Goal: Task Accomplishment & Management: Complete application form

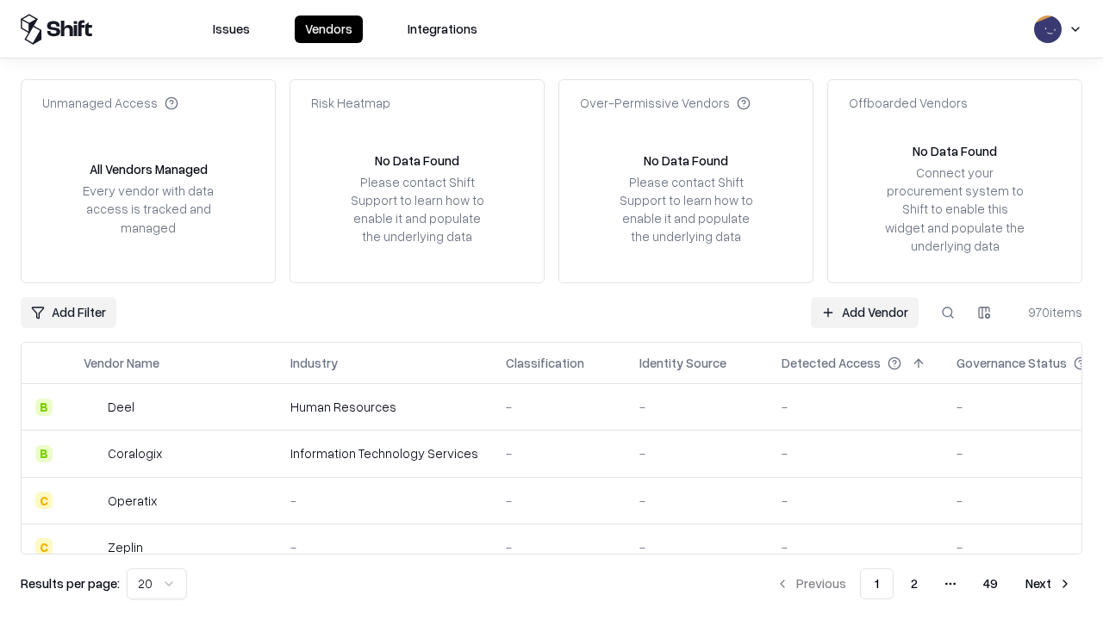
click at [864, 312] on link "Add Vendor" at bounding box center [865, 312] width 108 height 31
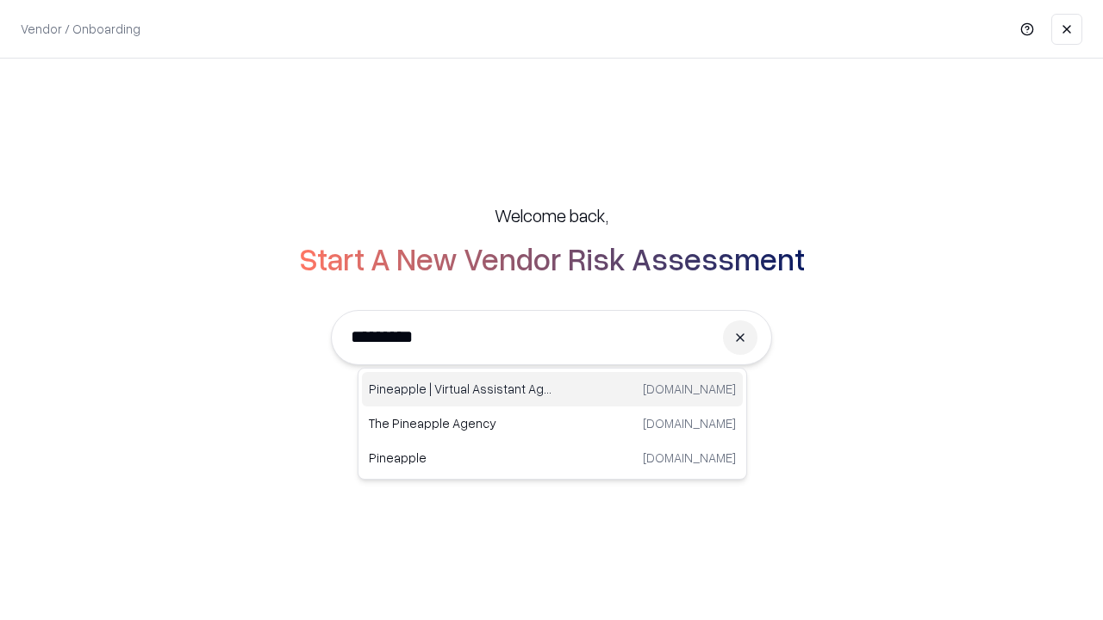
click at [552, 390] on div "Pineapple | Virtual Assistant Agency [DOMAIN_NAME]" at bounding box center [552, 389] width 381 height 34
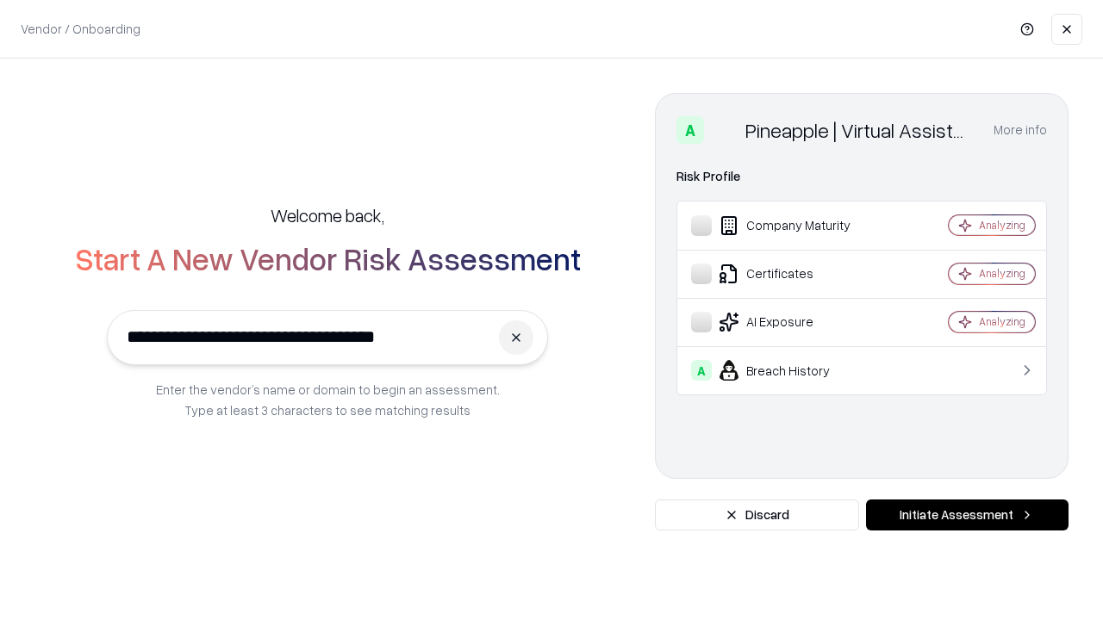
type input "**********"
click at [967, 515] on button "Initiate Assessment" at bounding box center [967, 515] width 203 height 31
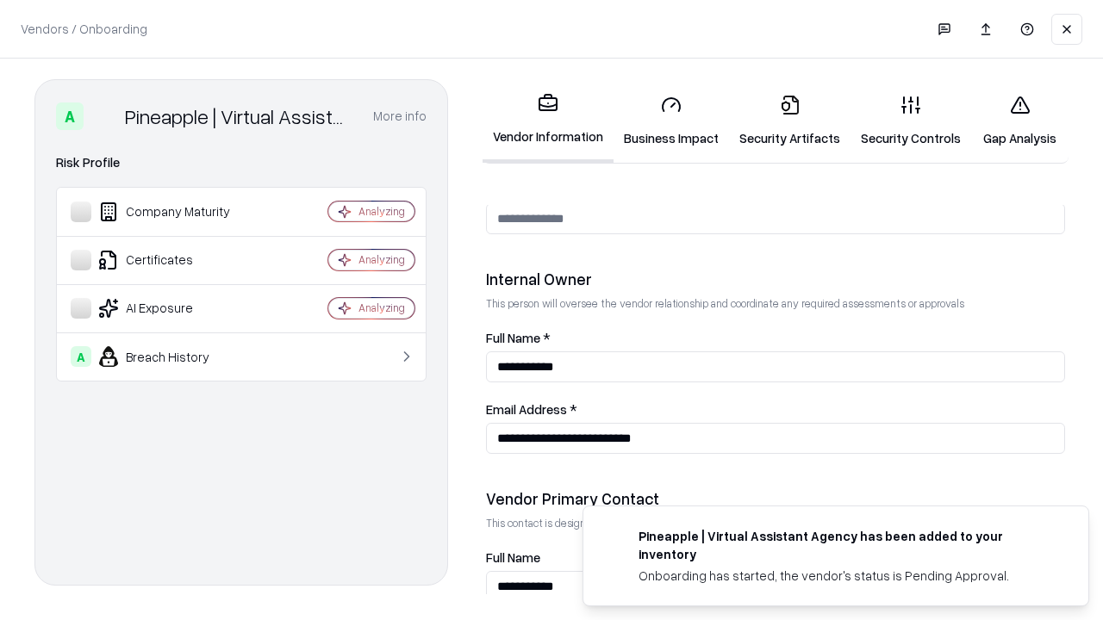
scroll to position [893, 0]
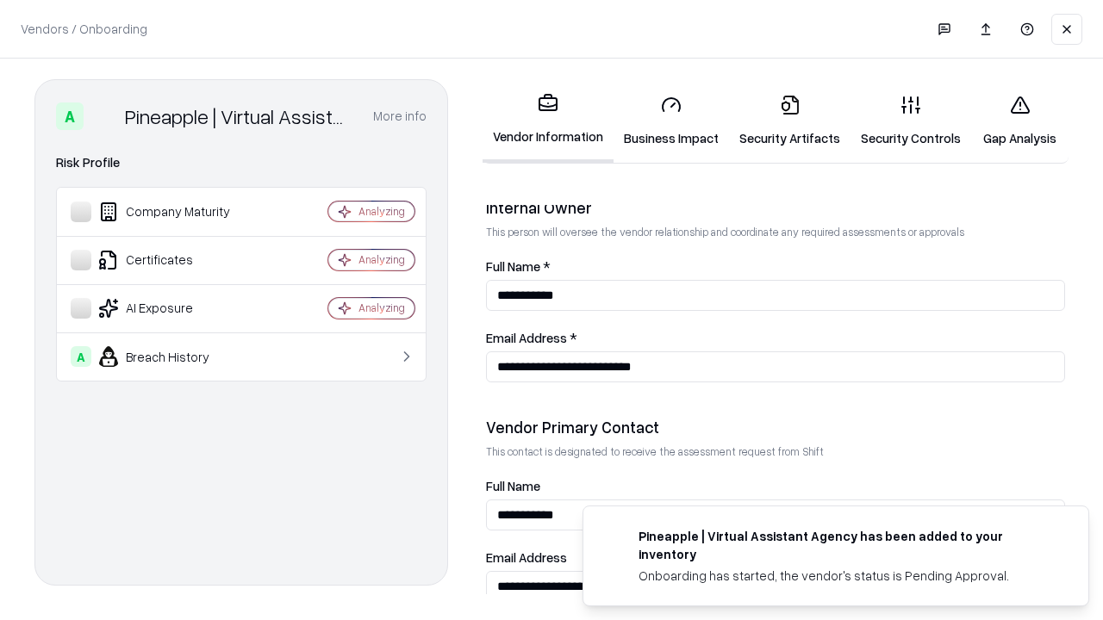
click at [789, 121] on link "Security Artifacts" at bounding box center [790, 121] width 122 height 80
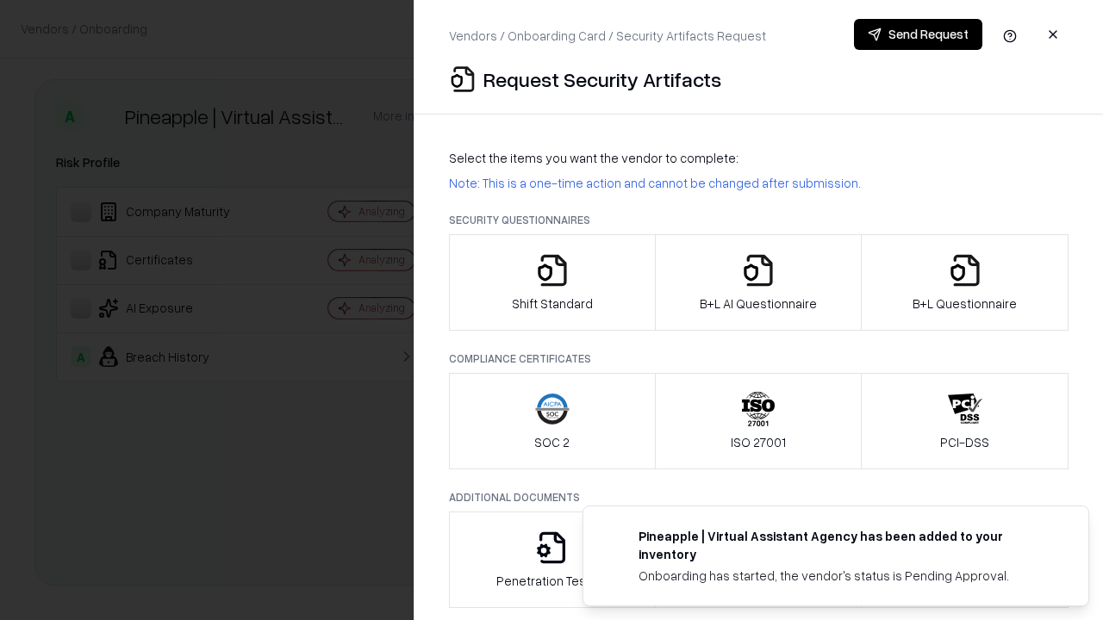
click at [964, 283] on icon "button" at bounding box center [965, 270] width 34 height 34
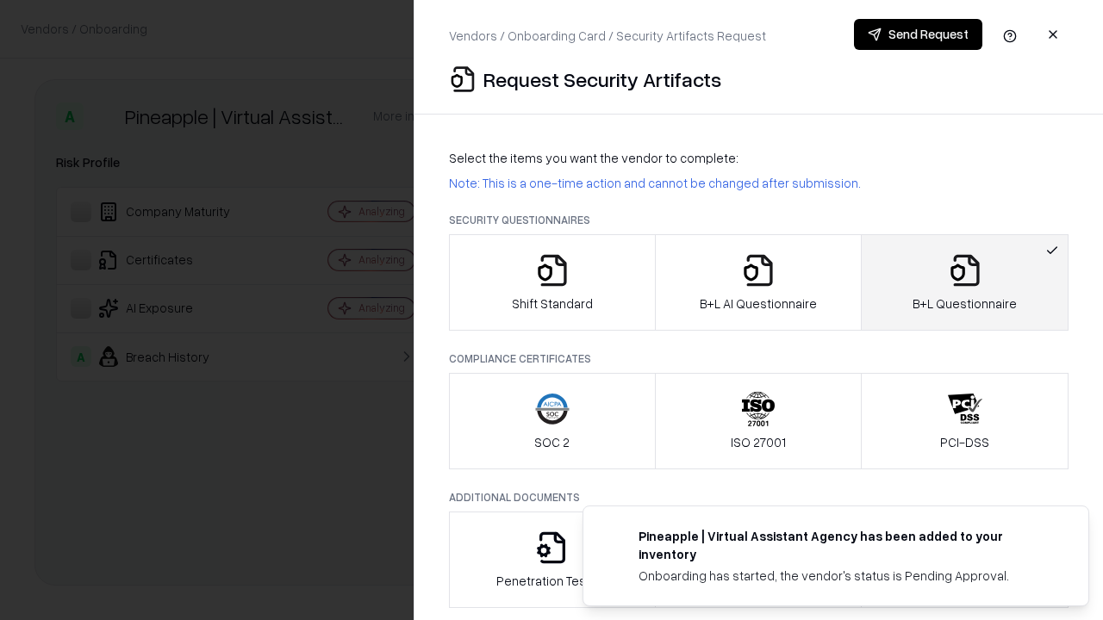
click at [757, 283] on icon "button" at bounding box center [758, 270] width 34 height 34
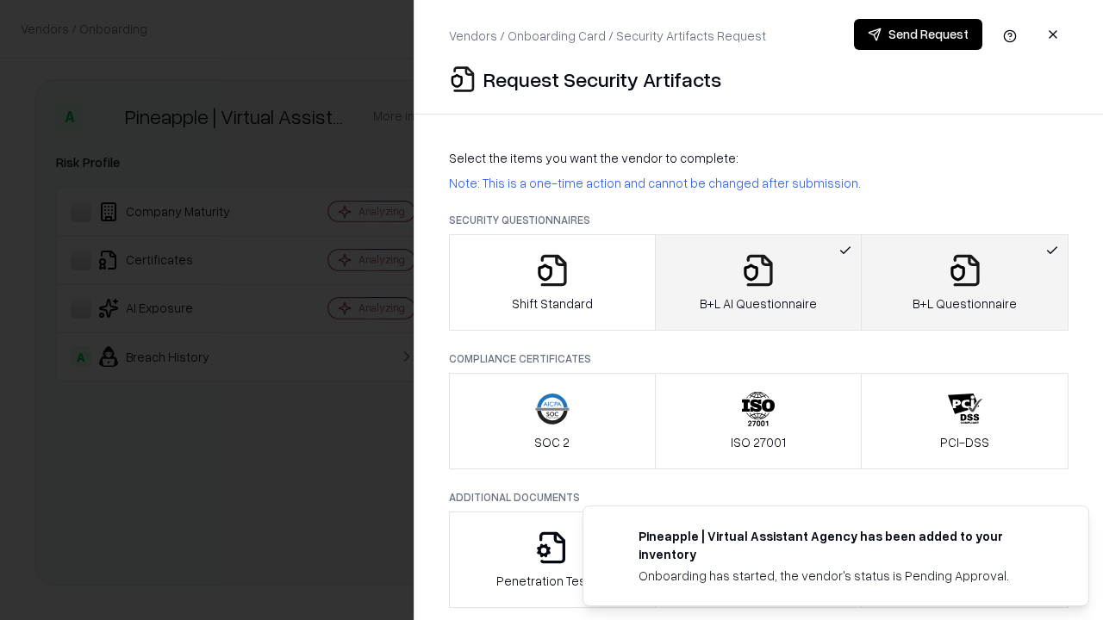
click at [918, 34] on button "Send Request" at bounding box center [918, 34] width 128 height 31
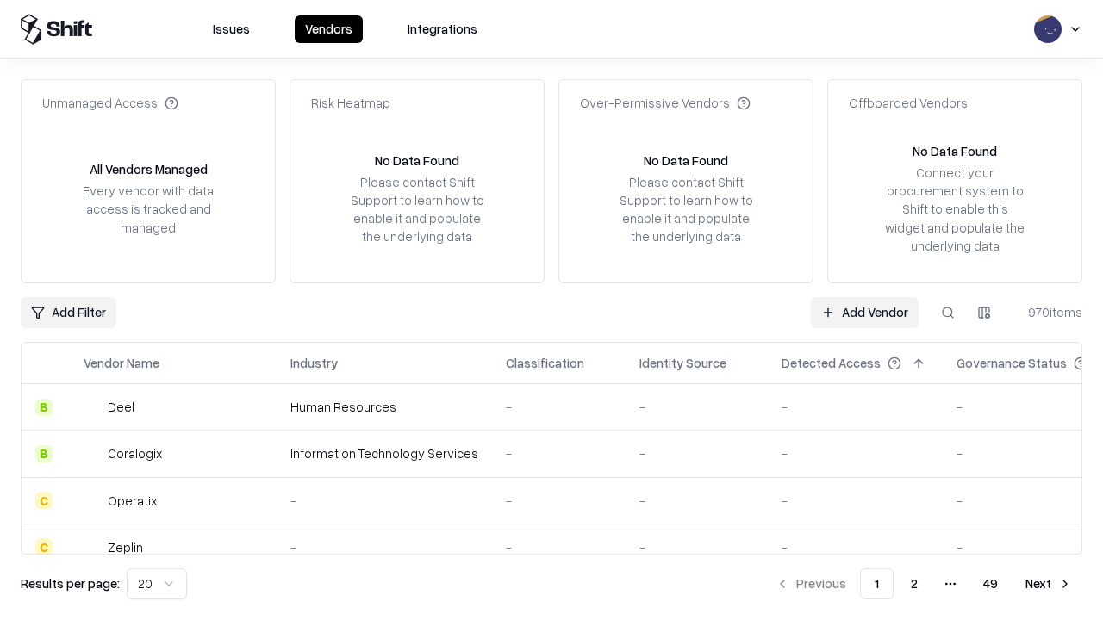
click at [948, 312] on button at bounding box center [947, 312] width 31 height 31
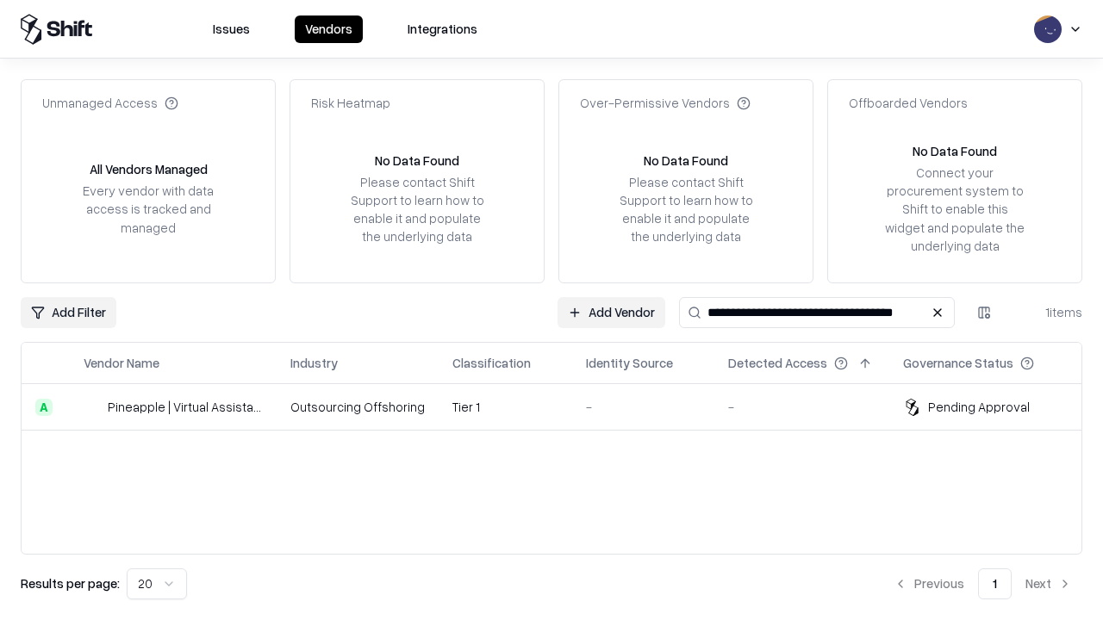
type input "**********"
click at [562, 407] on td "Tier 1" at bounding box center [506, 407] width 134 height 47
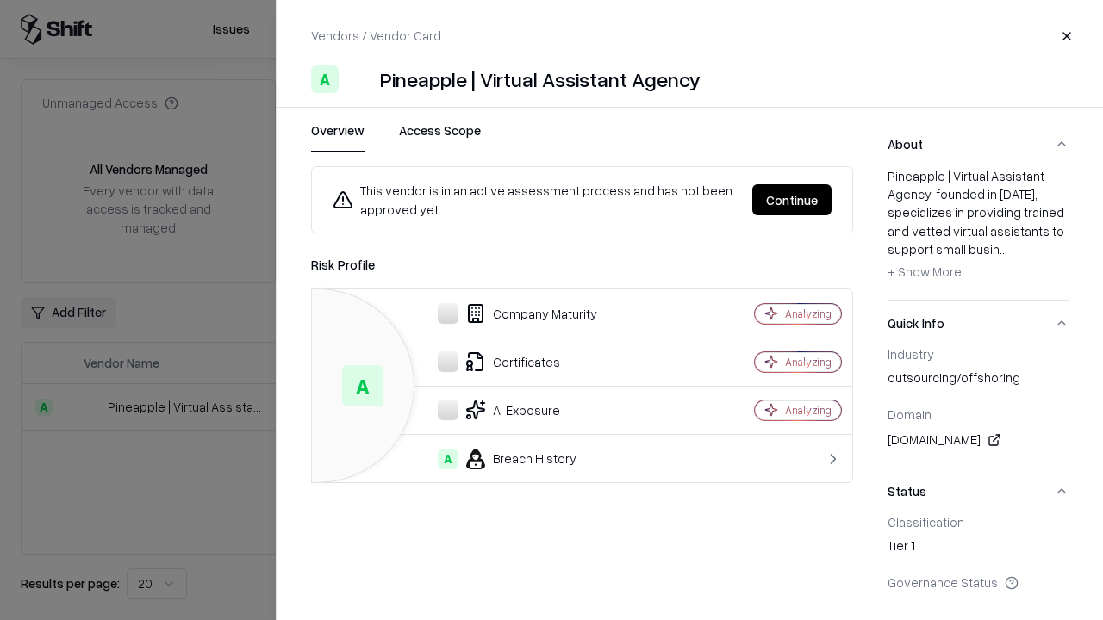
click at [792, 200] on button "Continue" at bounding box center [791, 199] width 79 height 31
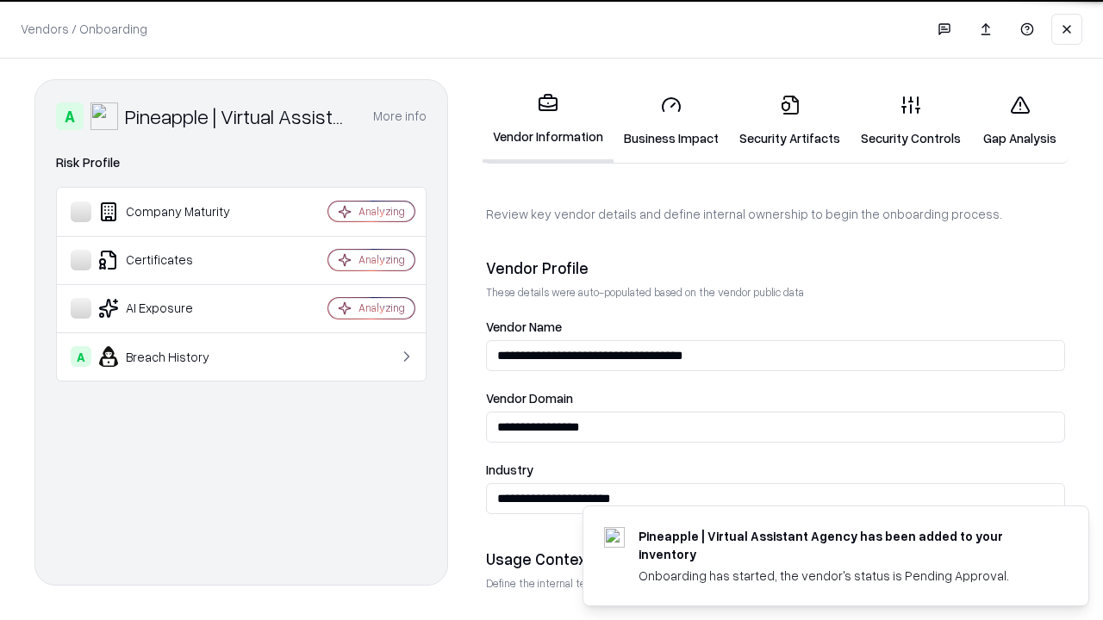
click at [789, 121] on link "Security Artifacts" at bounding box center [790, 121] width 122 height 80
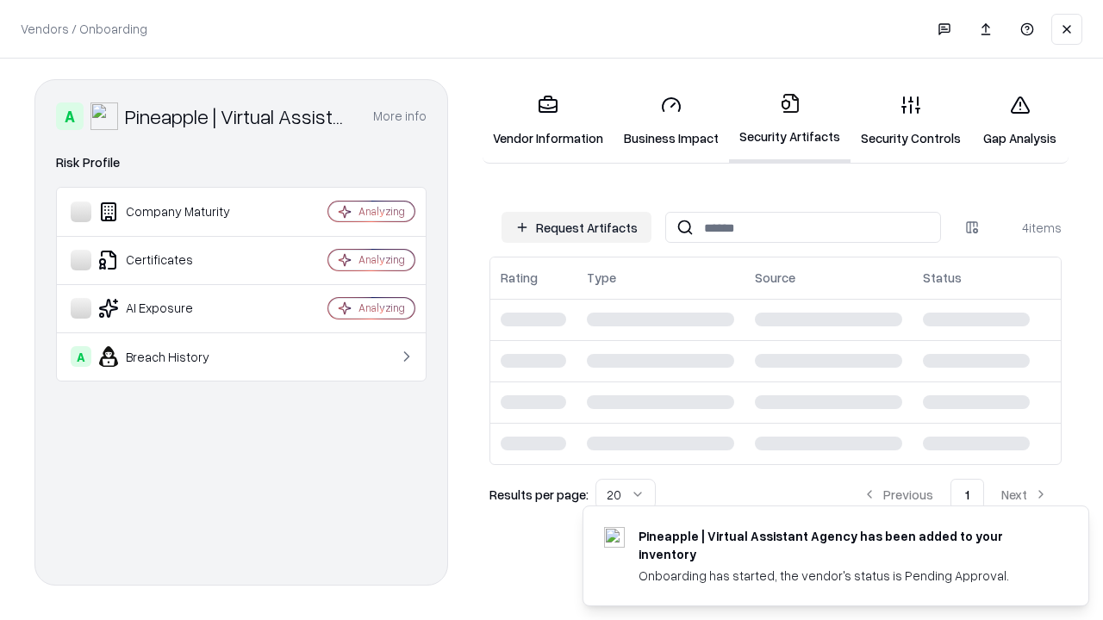
click at [1019, 121] on link "Gap Analysis" at bounding box center [1019, 121] width 97 height 80
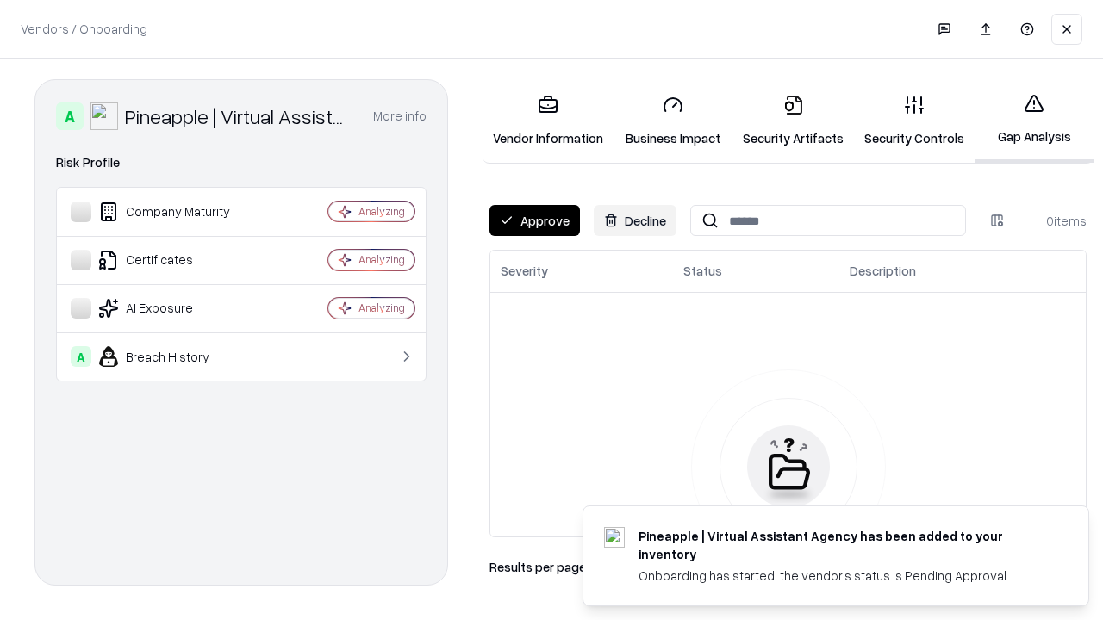
click at [534, 221] on button "Approve" at bounding box center [534, 220] width 90 height 31
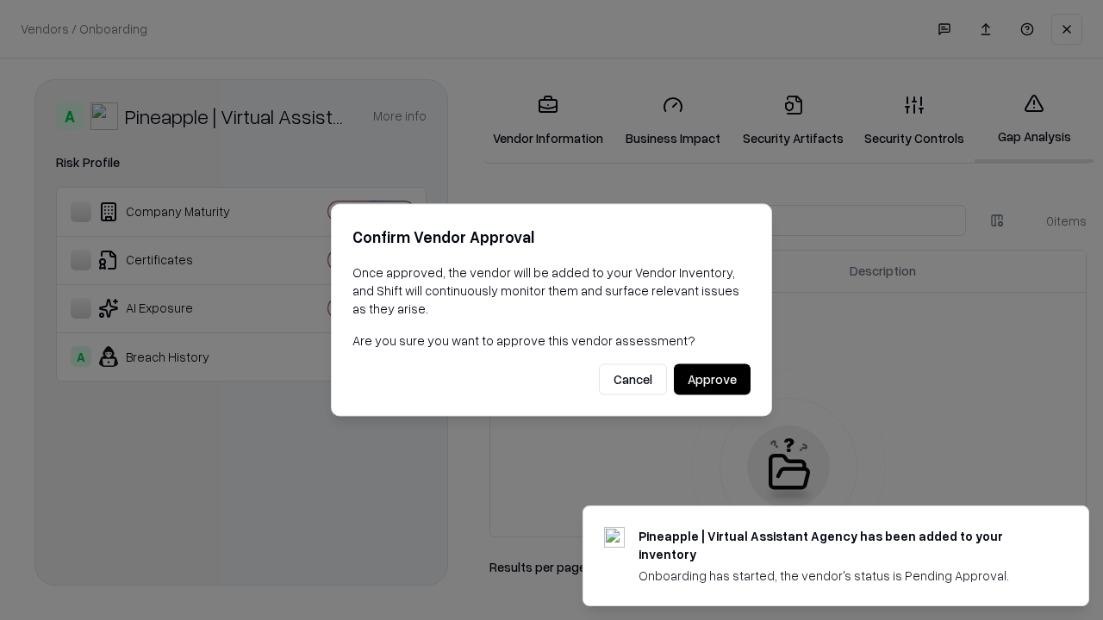
click at [712, 379] on button "Approve" at bounding box center [712, 380] width 77 height 31
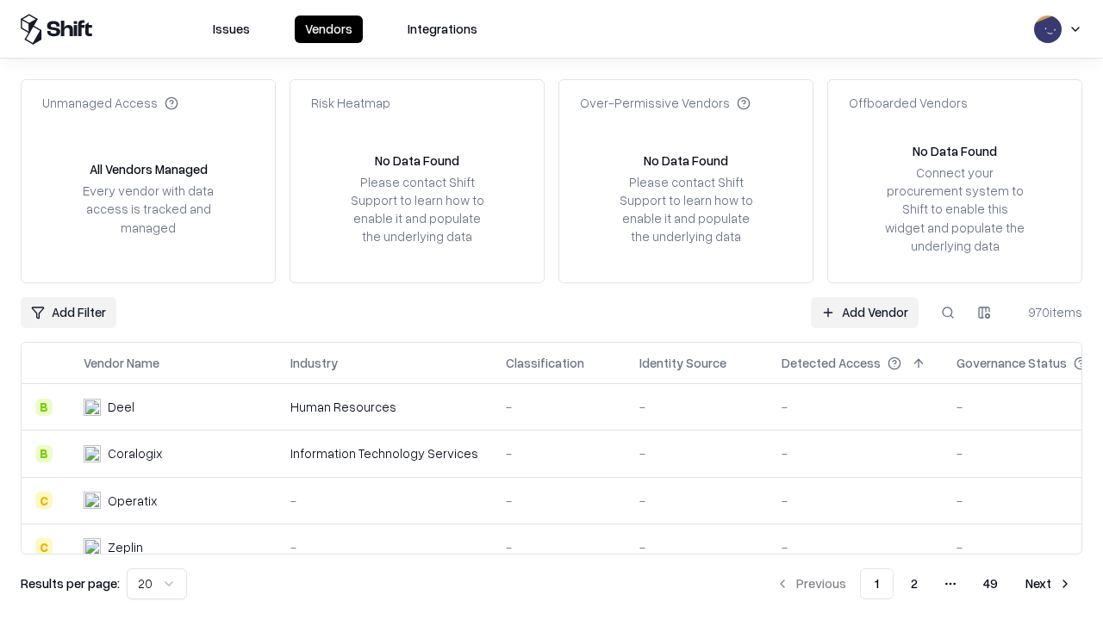
type input "**********"
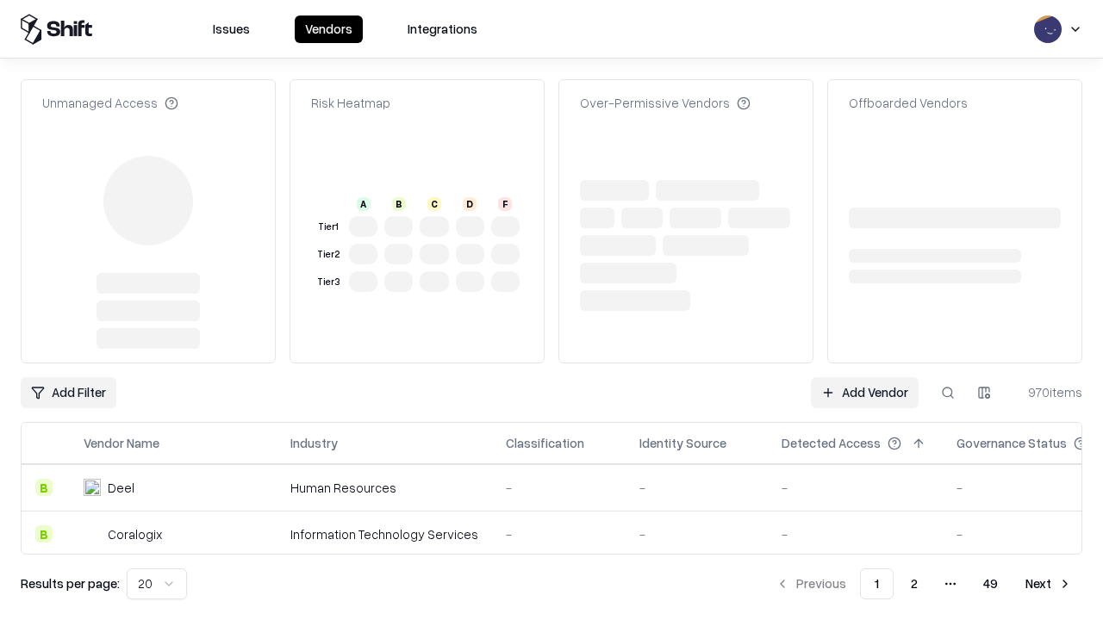
click at [864, 377] on link "Add Vendor" at bounding box center [865, 392] width 108 height 31
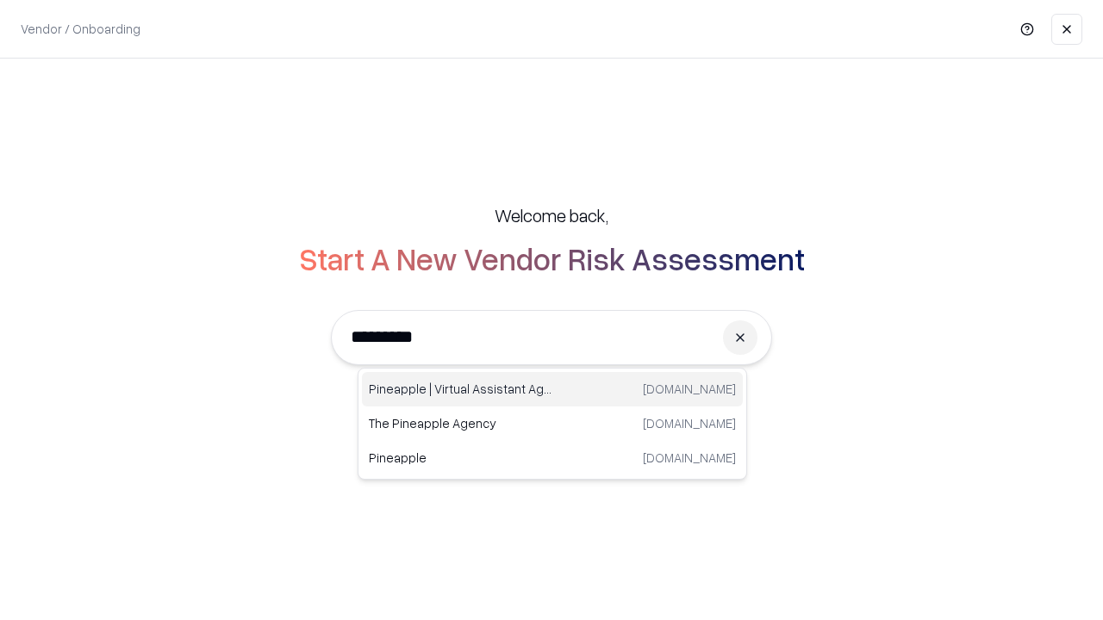
click at [552, 390] on div "Pineapple | Virtual Assistant Agency [DOMAIN_NAME]" at bounding box center [552, 389] width 381 height 34
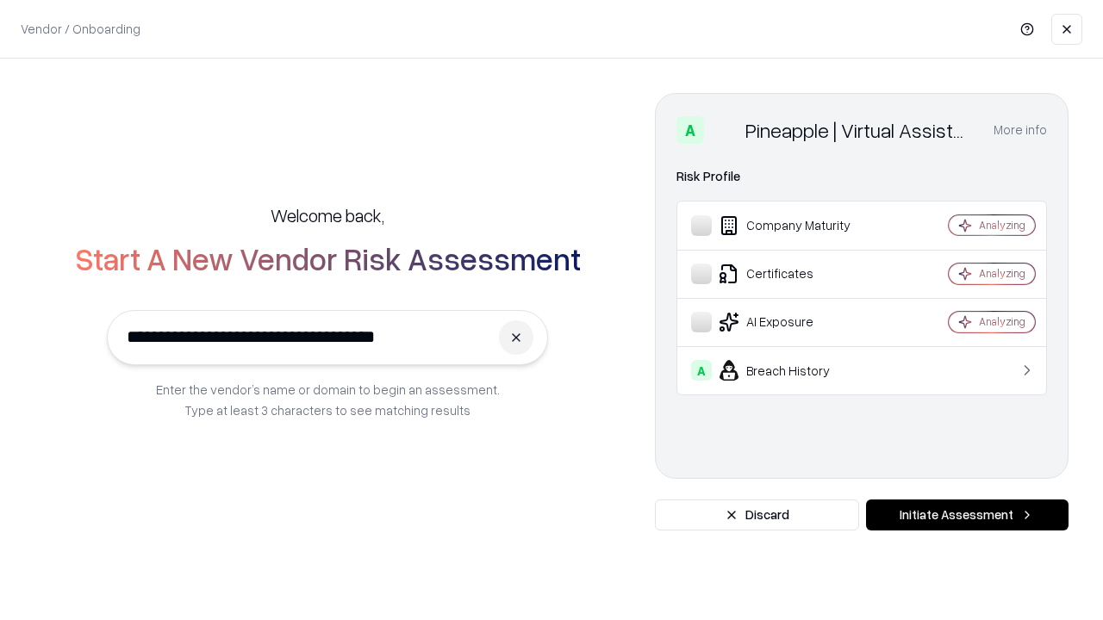
type input "**********"
click at [967, 515] on button "Initiate Assessment" at bounding box center [967, 515] width 203 height 31
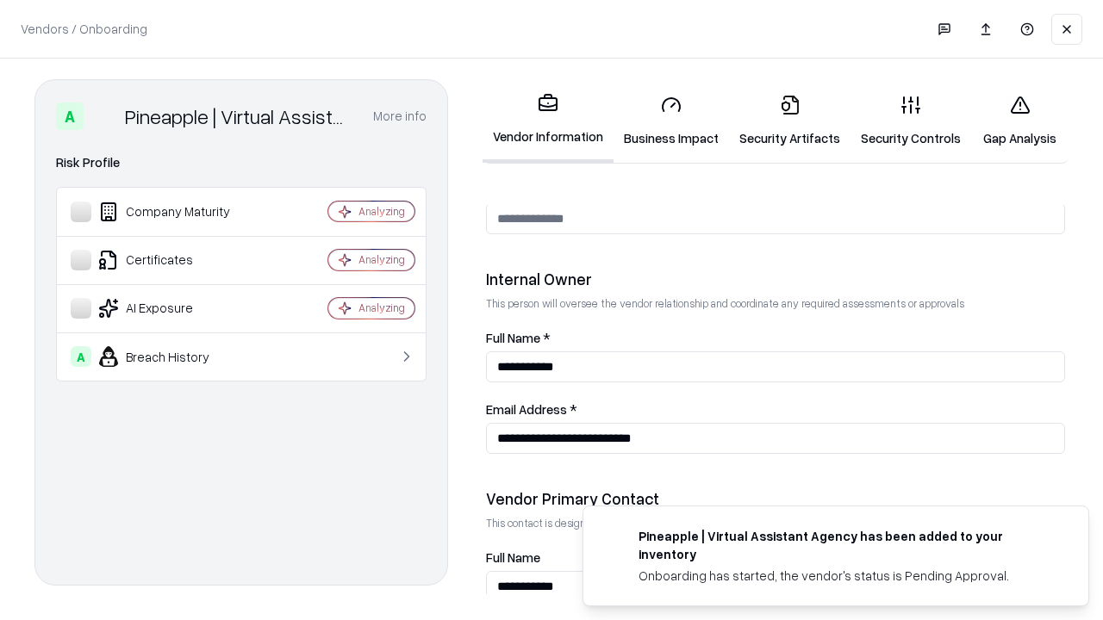
scroll to position [893, 0]
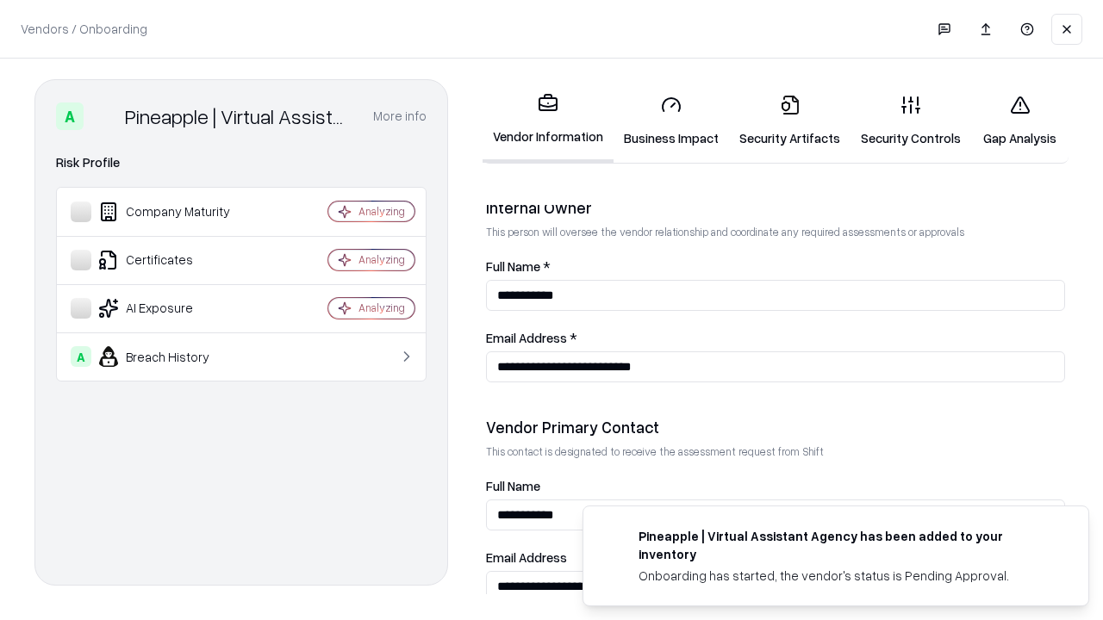
click at [1019, 121] on link "Gap Analysis" at bounding box center [1019, 121] width 97 height 80
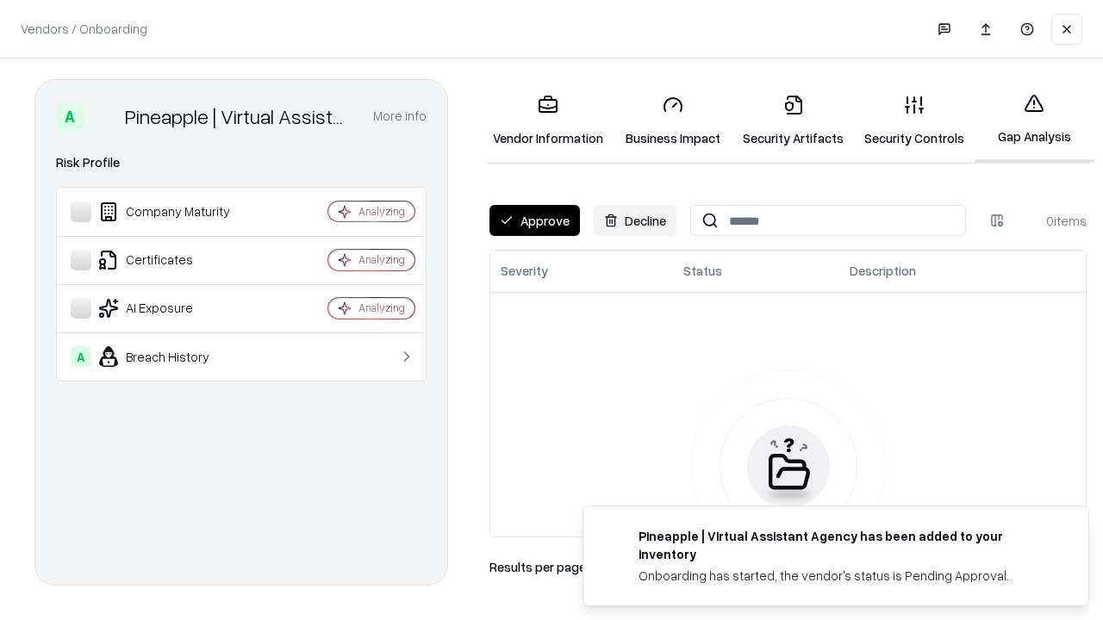
click at [534, 221] on button "Approve" at bounding box center [534, 220] width 90 height 31
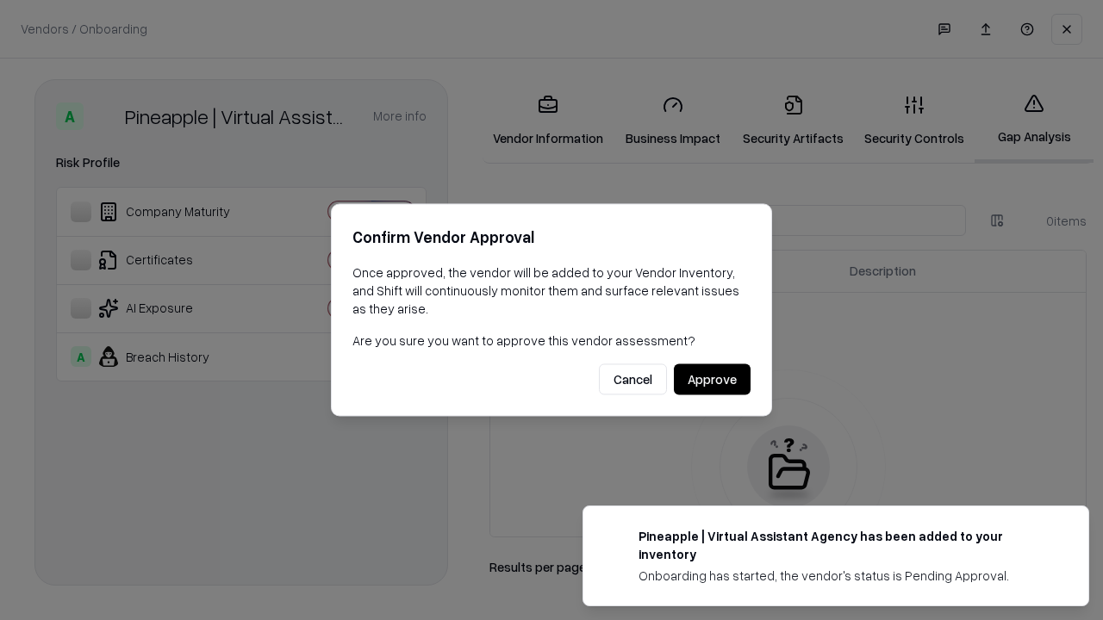
click at [712, 379] on button "Approve" at bounding box center [712, 380] width 77 height 31
